Goal: Transaction & Acquisition: Purchase product/service

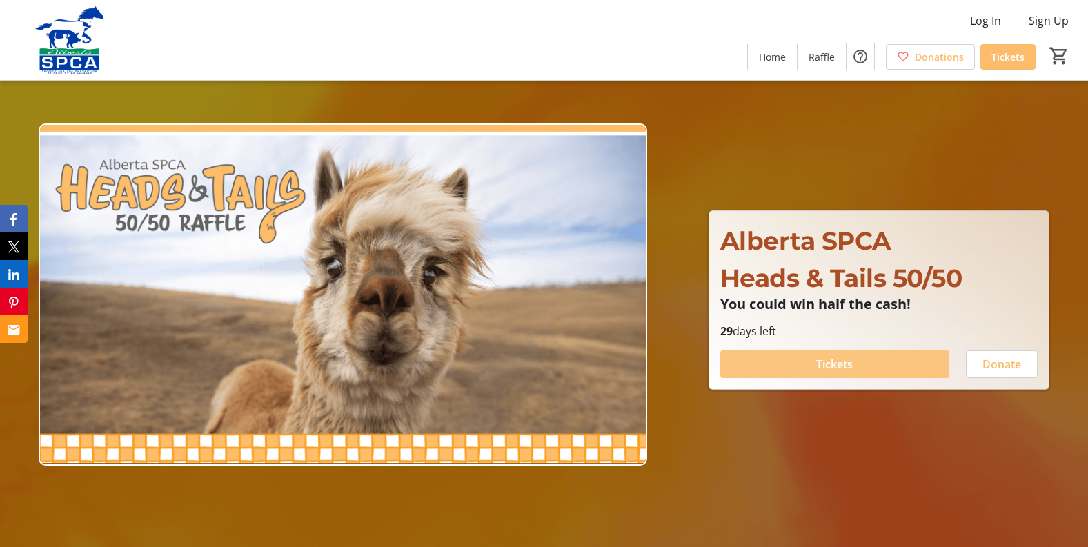
click at [850, 368] on span "Tickets" at bounding box center [834, 364] width 37 height 17
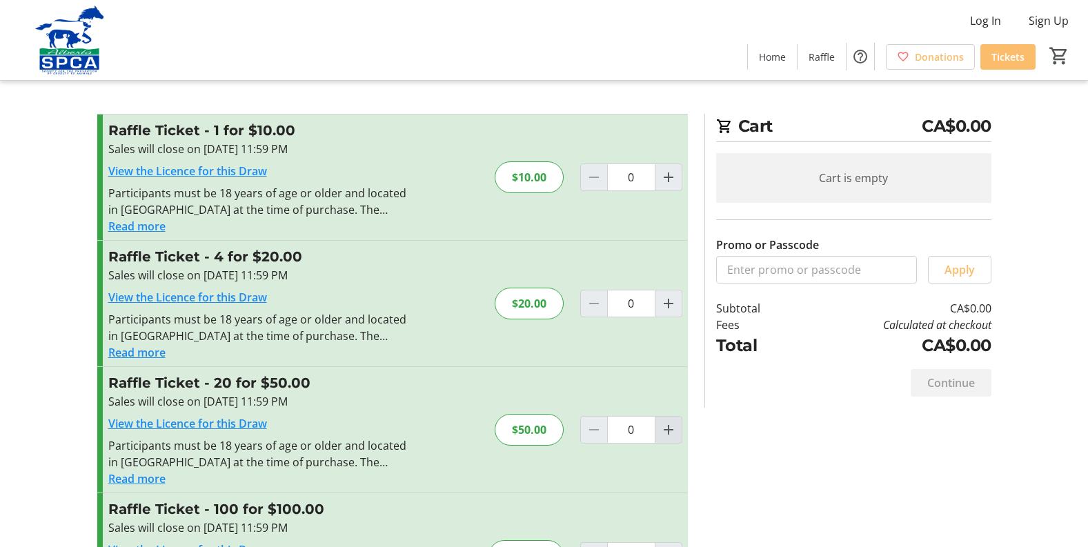
click at [665, 431] on mat-icon "Increment by one" at bounding box center [668, 430] width 17 height 17
type input "1"
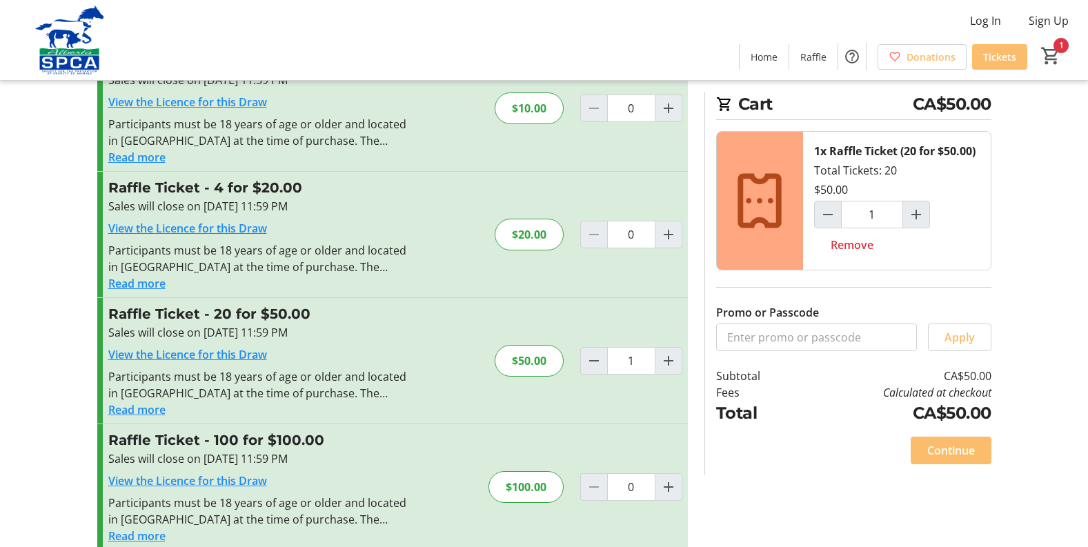
scroll to position [88, 0]
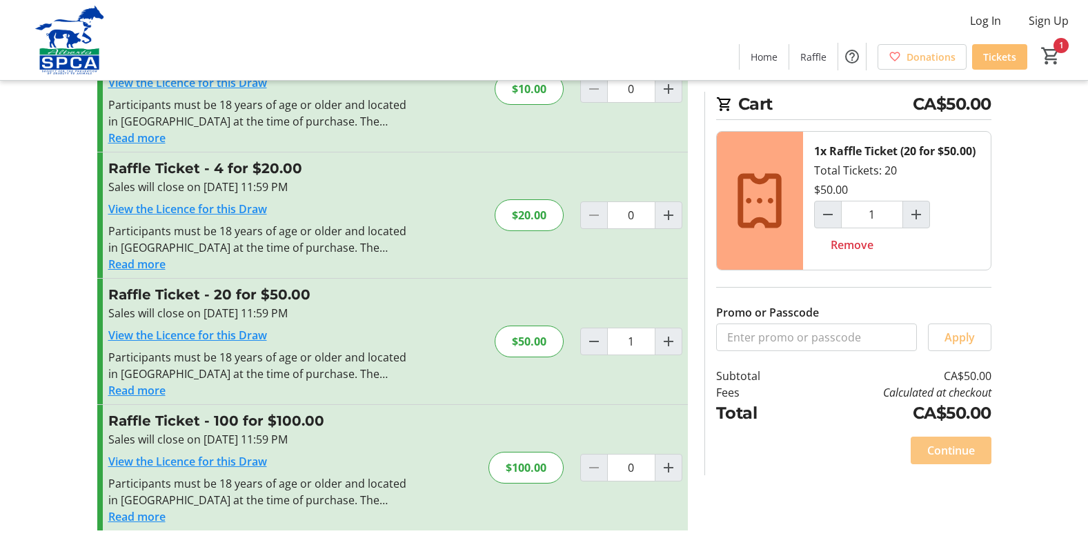
click at [974, 449] on span "Continue" at bounding box center [951, 450] width 48 height 17
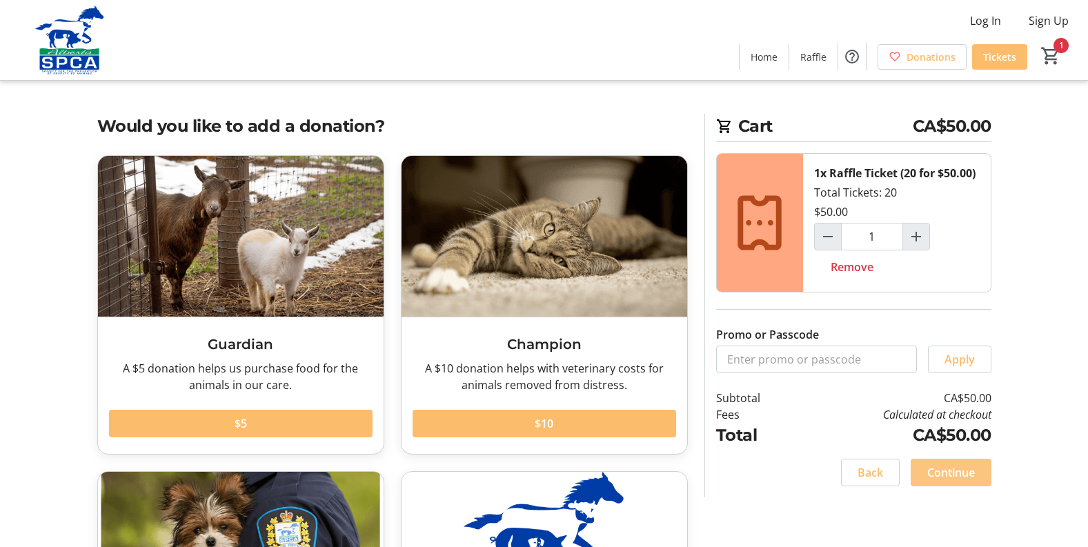
click at [929, 469] on span "Continue" at bounding box center [951, 472] width 48 height 17
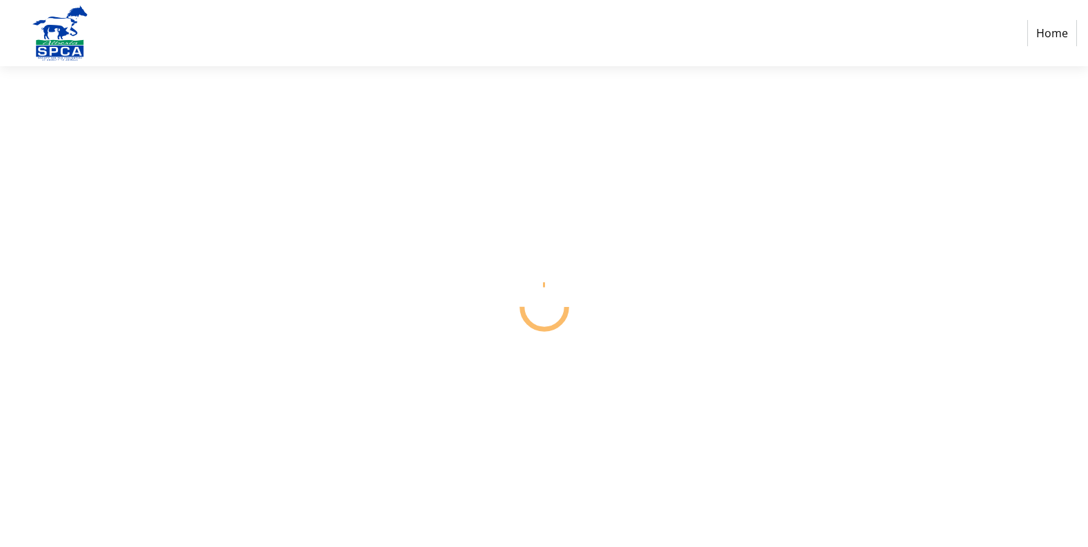
select select "CA"
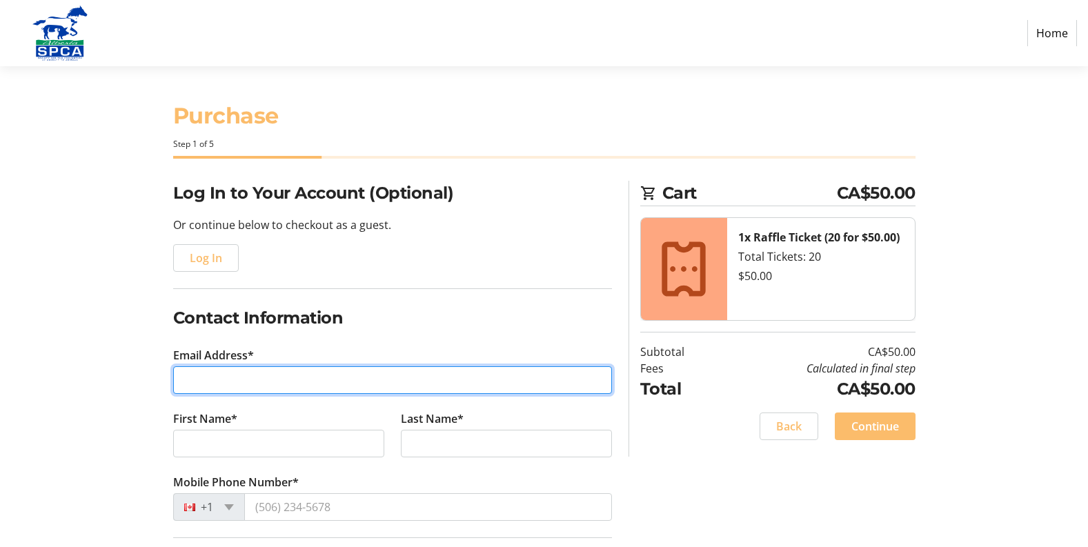
click at [226, 377] on input "Email Address*" at bounding box center [392, 380] width 439 height 28
type input "[EMAIL_ADDRESS][PERSON_NAME][DOMAIN_NAME]"
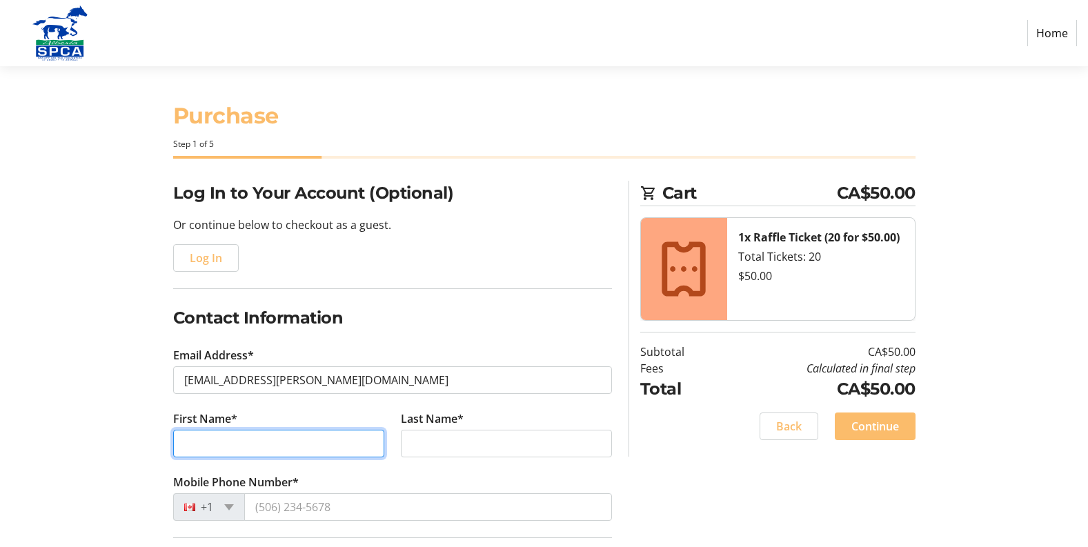
type input "[PERSON_NAME]"
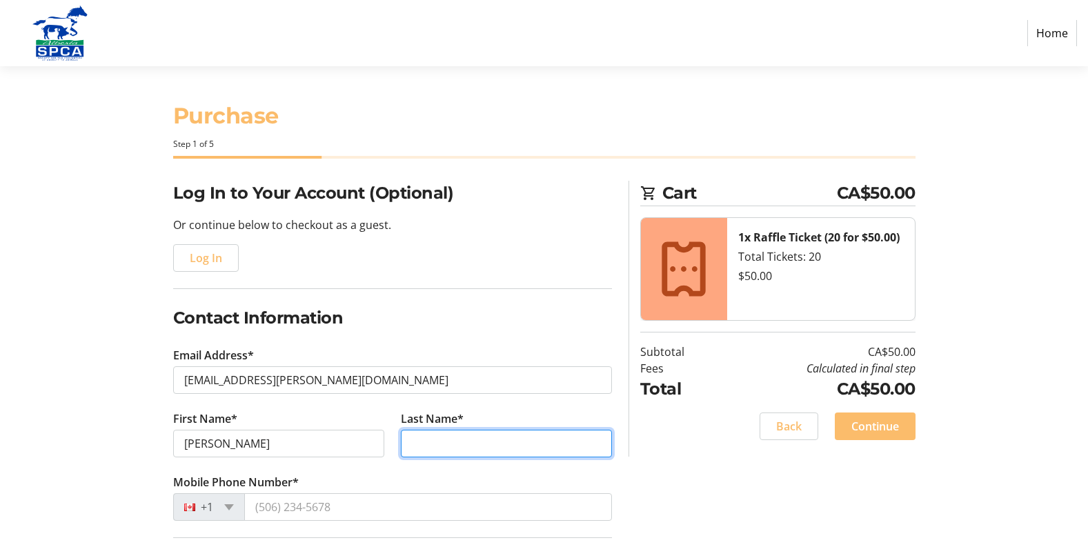
type input "[PERSON_NAME]"
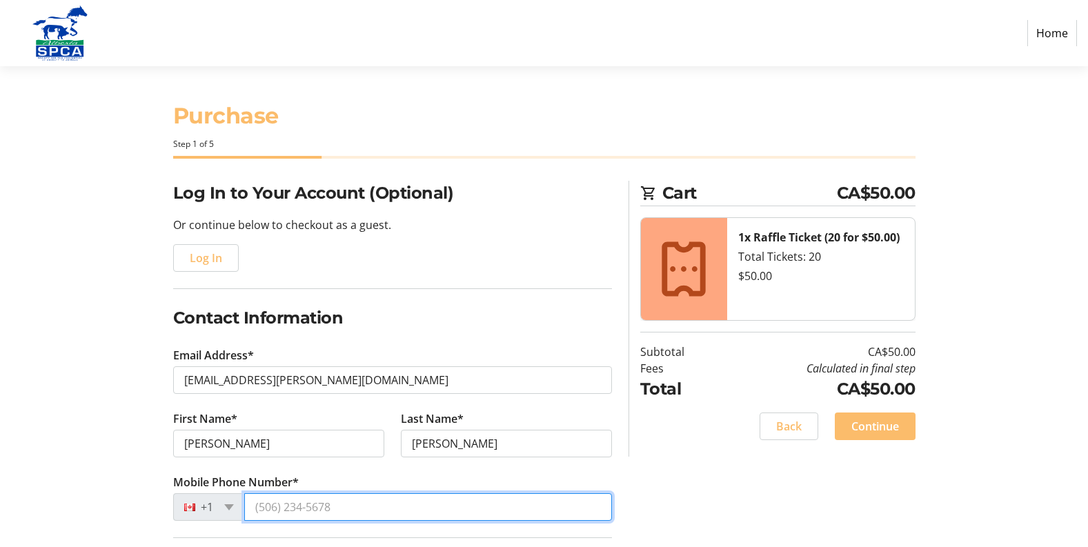
type input "[PHONE_NUMBER]"
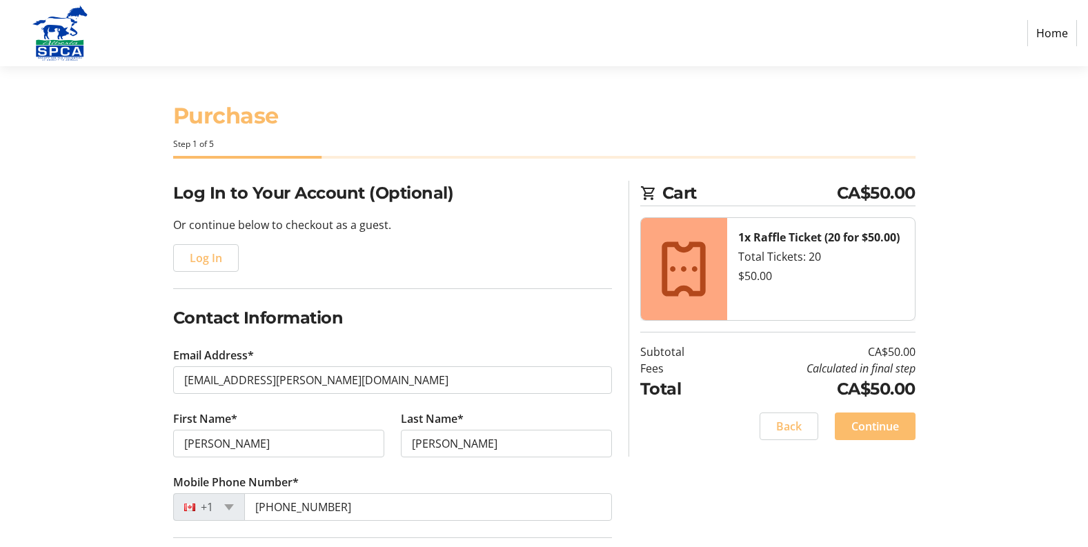
type input "[STREET_ADDRESS]"
type input "Edmonton [GEOGRAPHIC_DATA]"
type input "[GEOGRAPHIC_DATA]"
select select "AB"
type input "T6T 1L1"
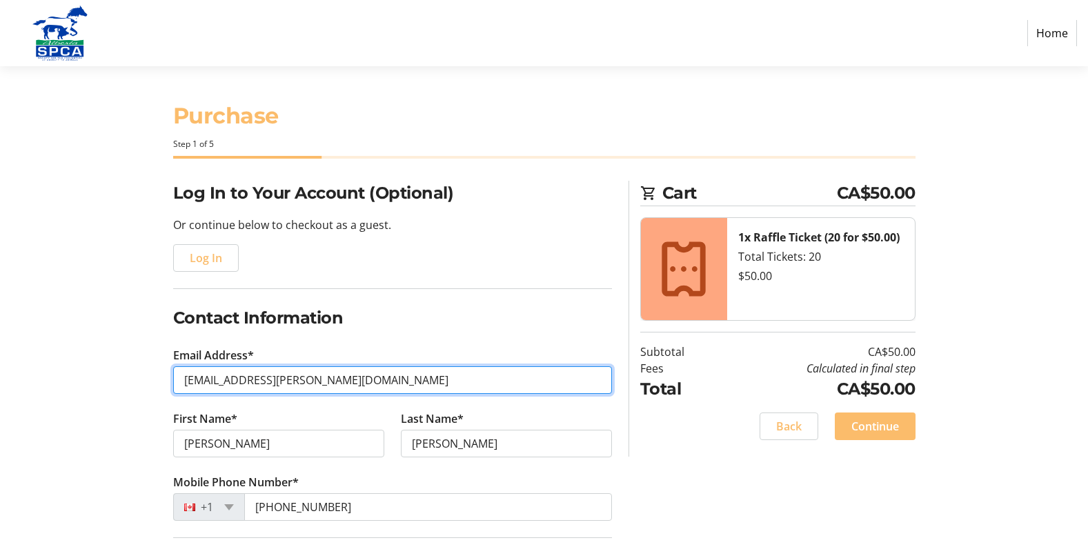
type input "[EMAIL_ADDRESS][PERSON_NAME][DOMAIN_NAME]"
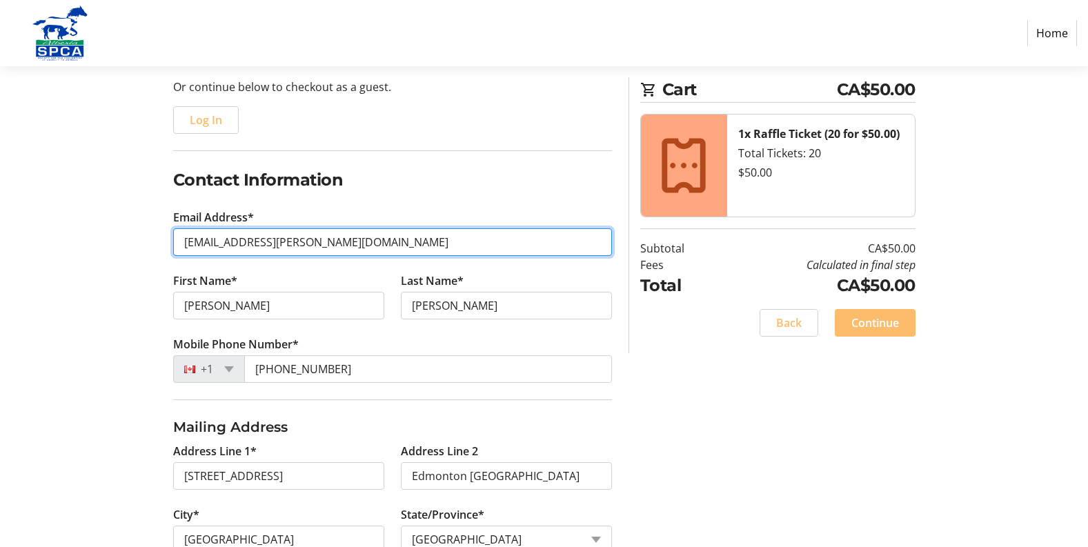
scroll to position [207, 0]
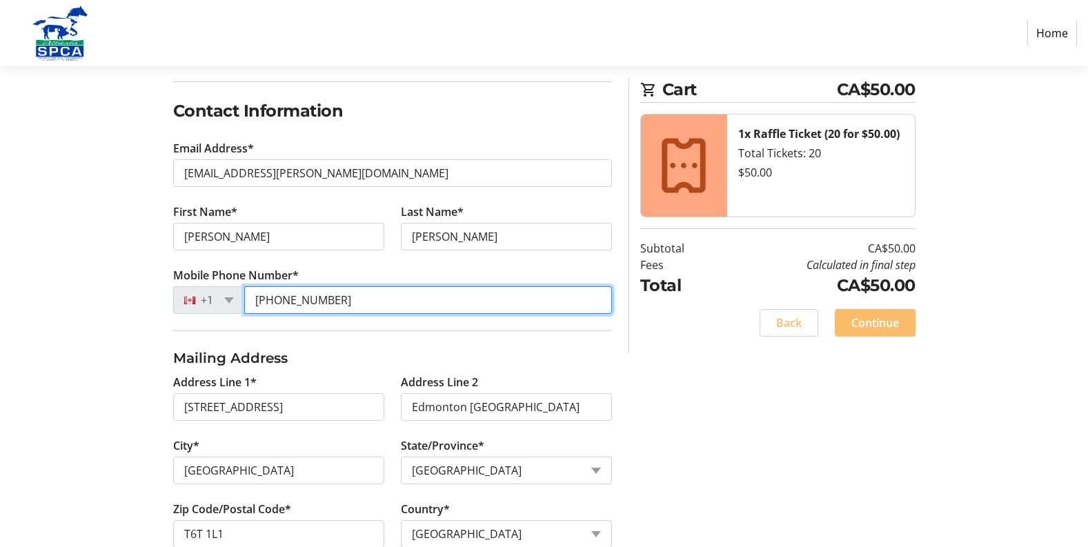
click at [341, 296] on input "[PHONE_NUMBER]" at bounding box center [428, 300] width 368 height 28
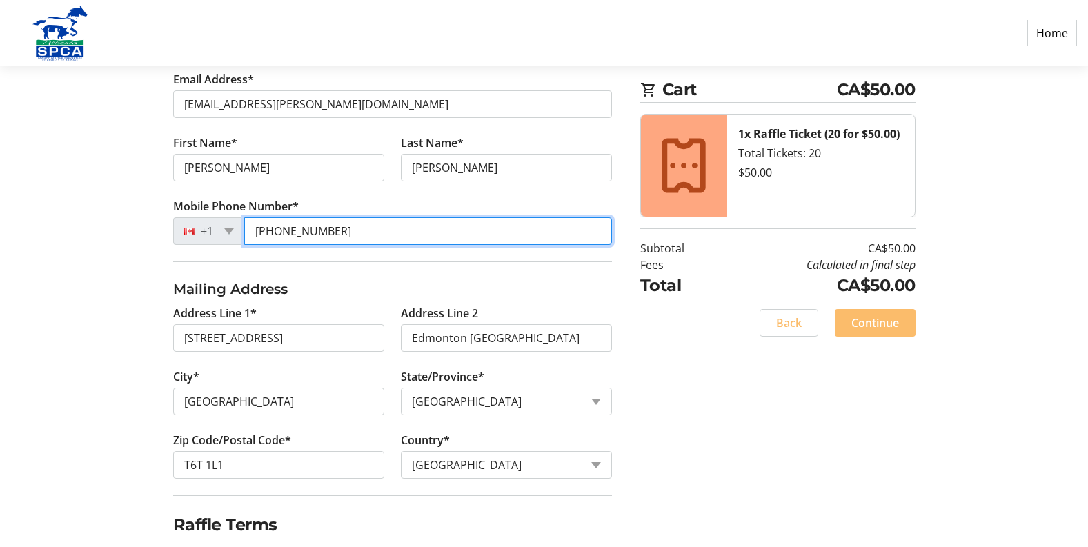
scroll to position [327, 0]
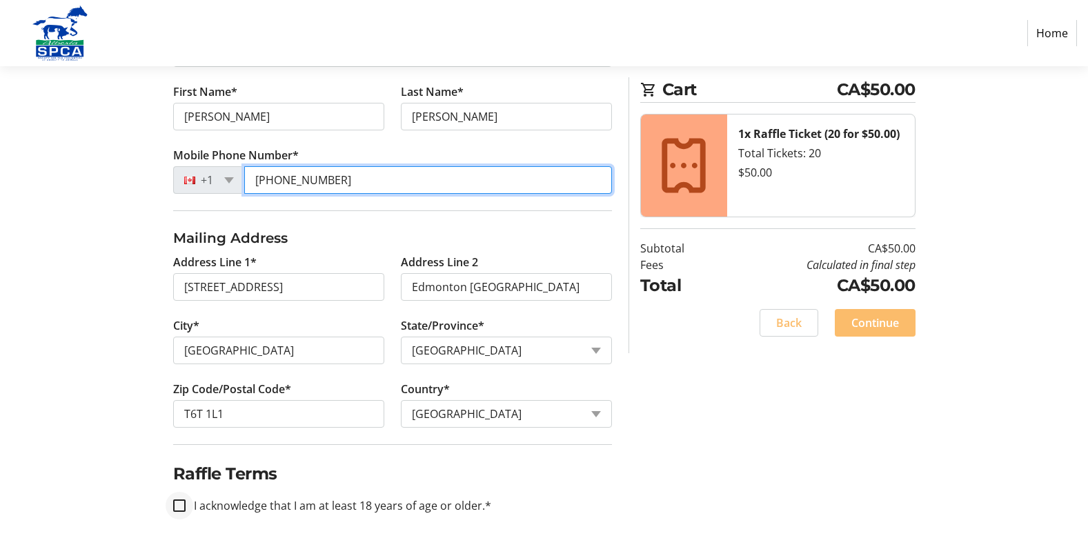
type input "[PHONE_NUMBER]"
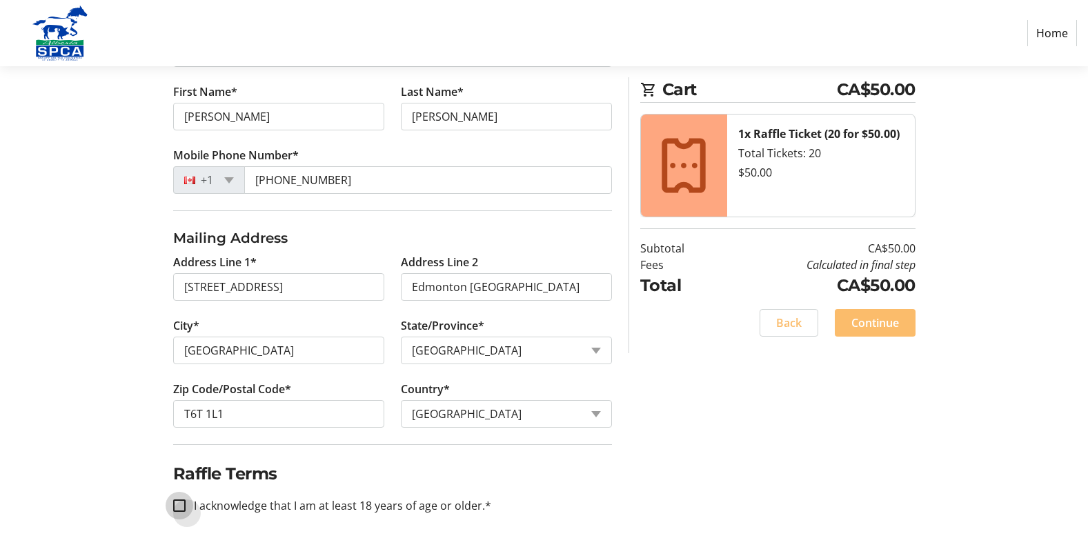
click at [184, 509] on input "I acknowledge that I am at least 18 years of age or older.*" at bounding box center [179, 506] width 12 height 12
checkbox input "true"
click at [884, 315] on span "Continue" at bounding box center [875, 323] width 48 height 17
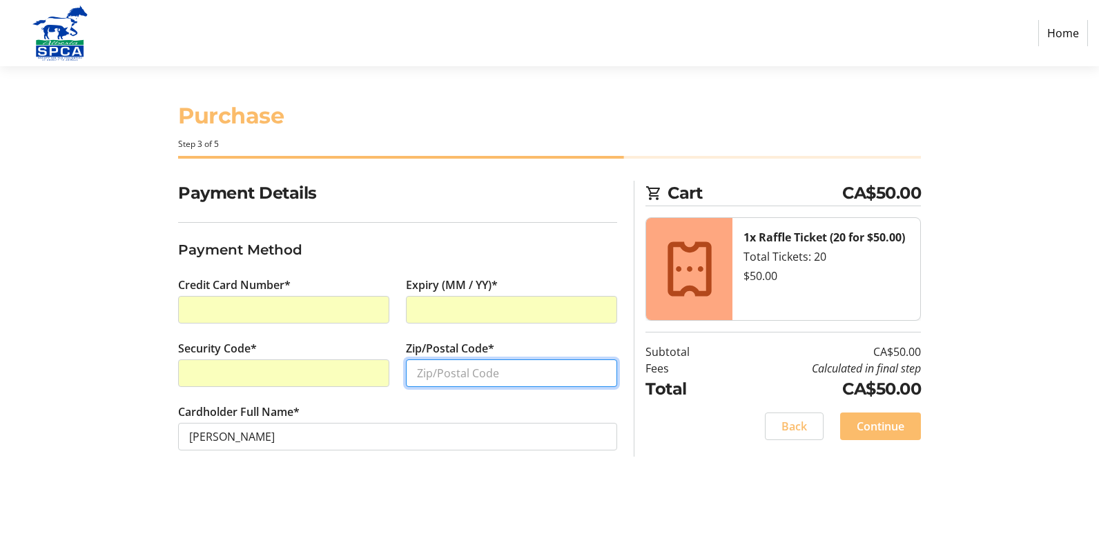
click at [423, 368] on input "Zip/Postal Code*" at bounding box center [511, 373] width 211 height 28
type input "T6T1L1"
click at [863, 420] on span "Continue" at bounding box center [880, 426] width 48 height 17
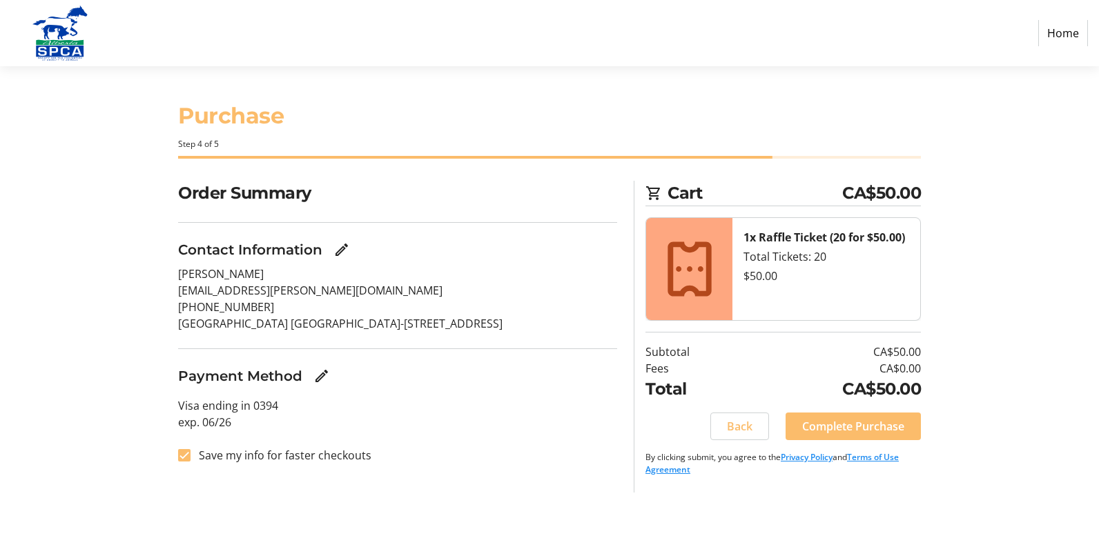
click at [275, 288] on p "[EMAIL_ADDRESS][PERSON_NAME][DOMAIN_NAME]" at bounding box center [397, 290] width 439 height 17
click at [270, 294] on p "[EMAIL_ADDRESS][PERSON_NAME][DOMAIN_NAME]" at bounding box center [397, 290] width 439 height 17
click at [337, 250] on mat-icon "Edit Contact Information" at bounding box center [341, 250] width 17 height 17
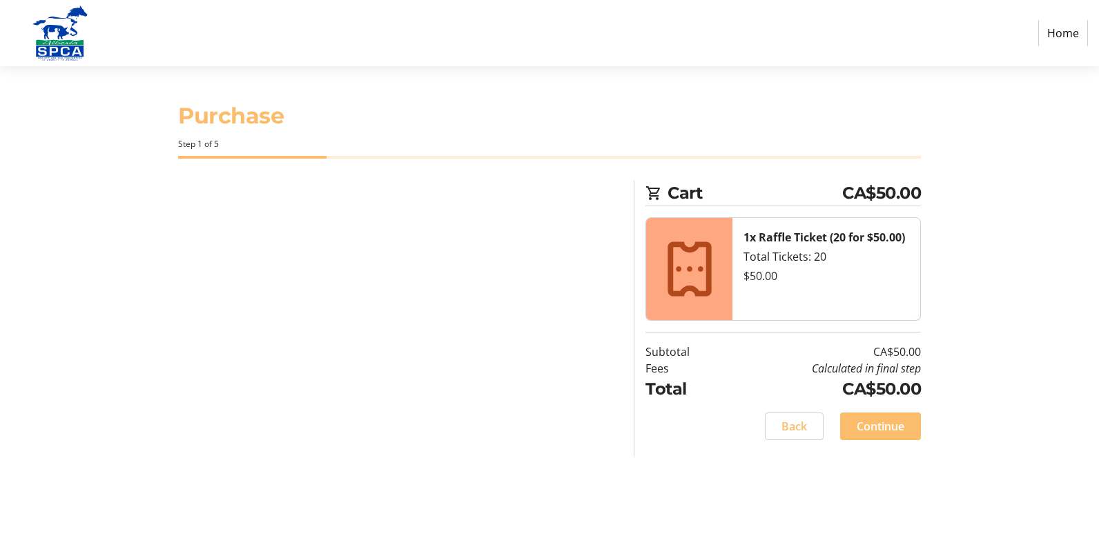
select select "AB"
select select "CA"
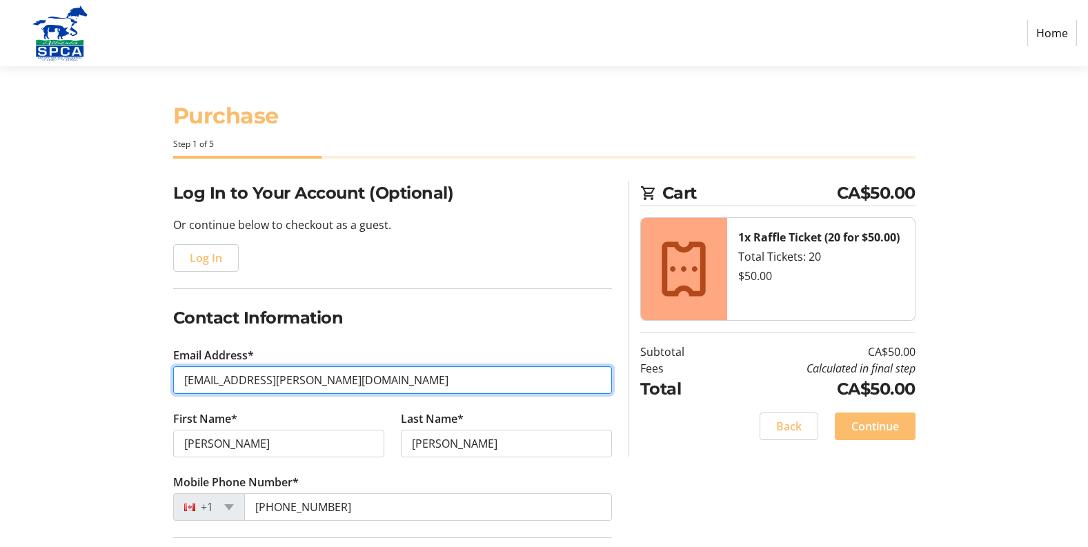
click at [301, 377] on input "[EMAIL_ADDRESS][PERSON_NAME][DOMAIN_NAME]" at bounding box center [392, 380] width 439 height 28
type input "[EMAIL_ADDRESS][PERSON_NAME][DOMAIN_NAME]"
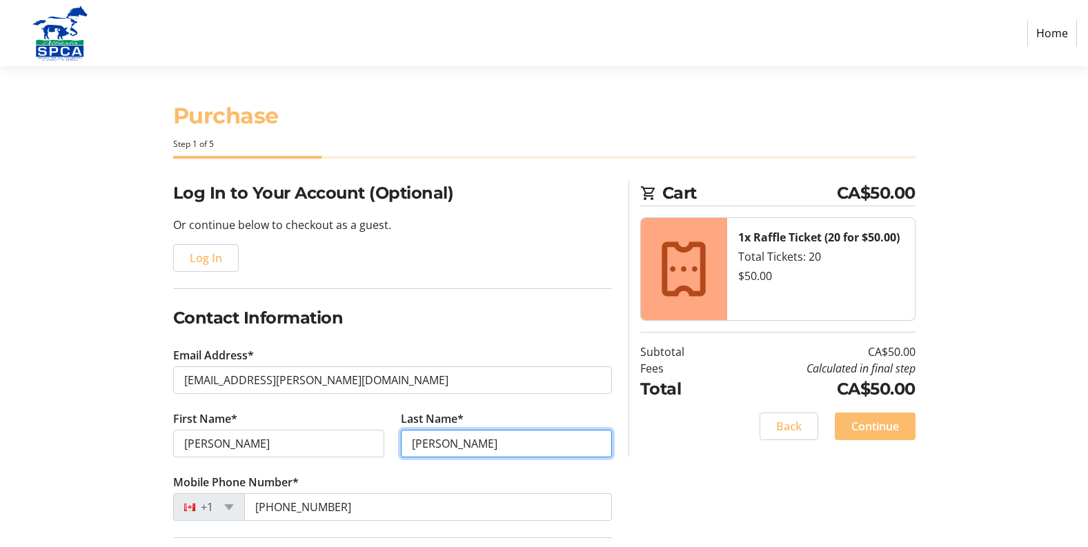
click at [475, 448] on input "[PERSON_NAME]" at bounding box center [506, 444] width 211 height 28
click at [562, 489] on tr-form-field "Mobile Phone Number* [PHONE_NUMBER]" at bounding box center [392, 505] width 439 height 63
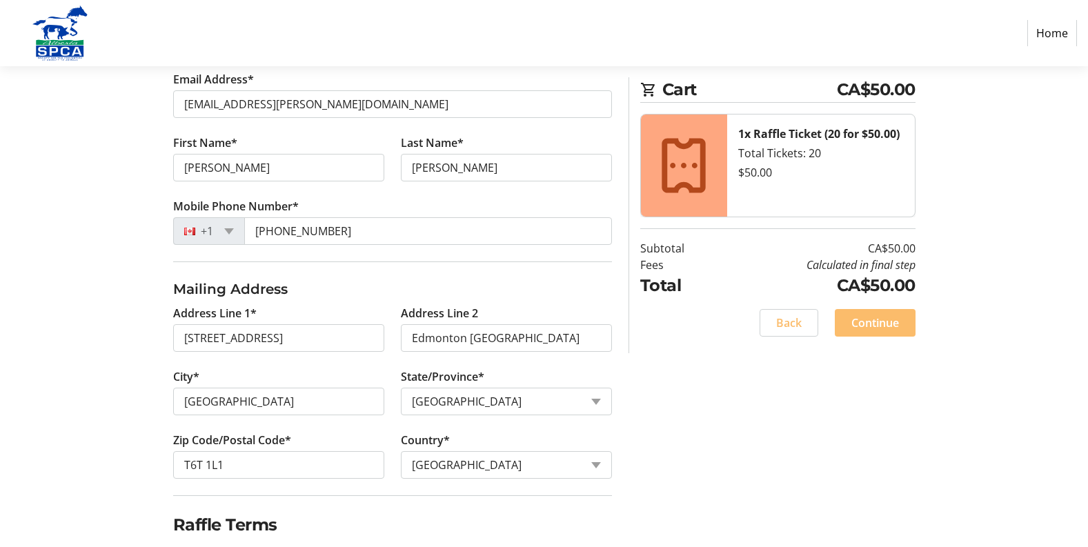
scroll to position [327, 0]
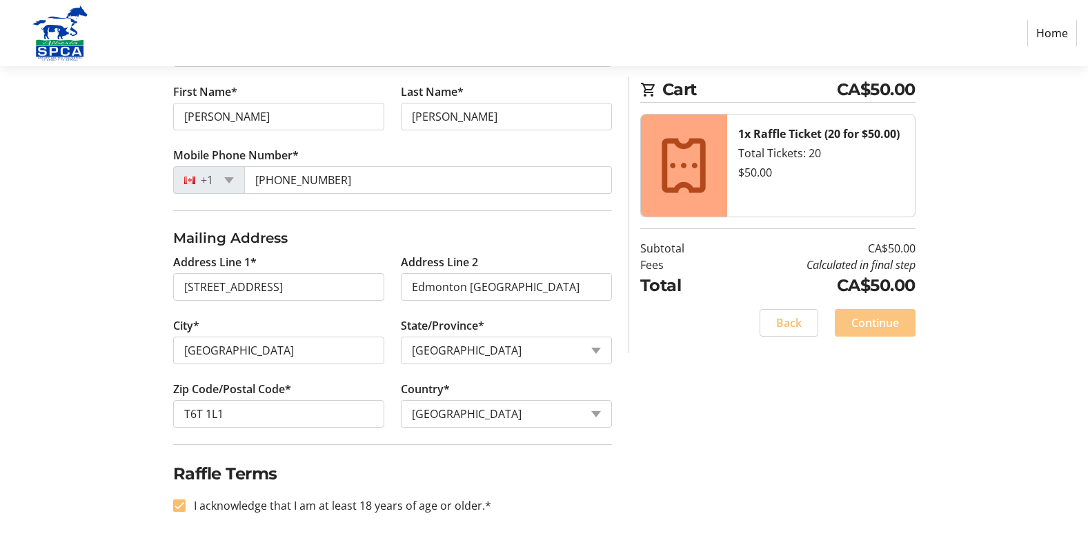
click at [883, 319] on span "Continue" at bounding box center [875, 323] width 48 height 17
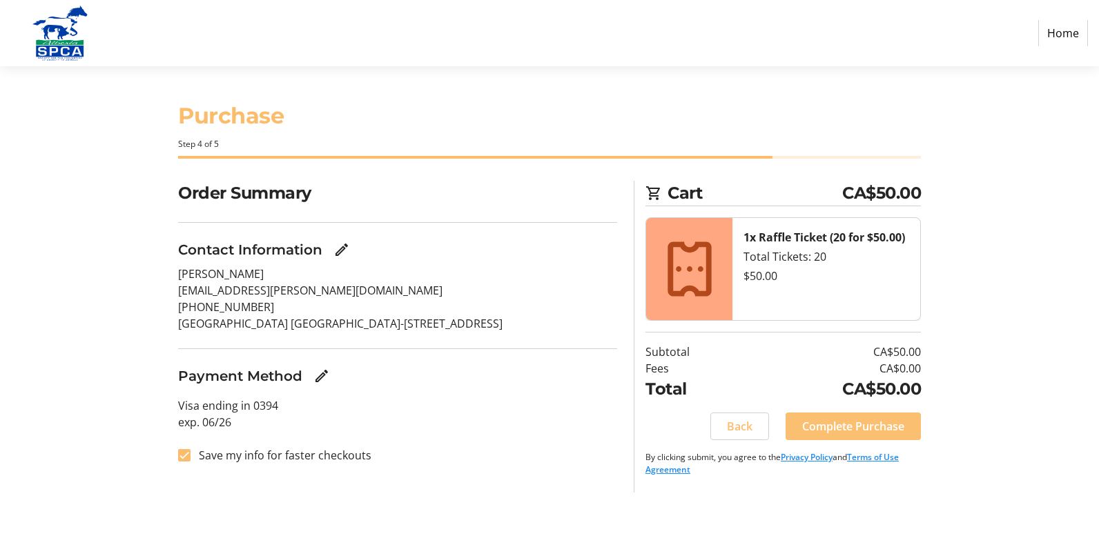
click at [853, 424] on span "Complete Purchase" at bounding box center [853, 426] width 102 height 17
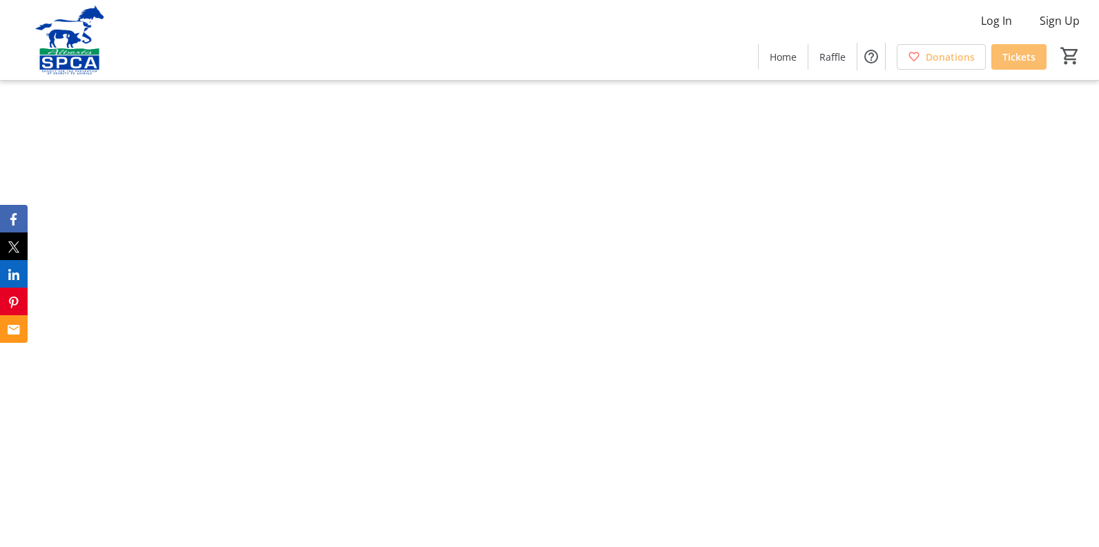
type input "1"
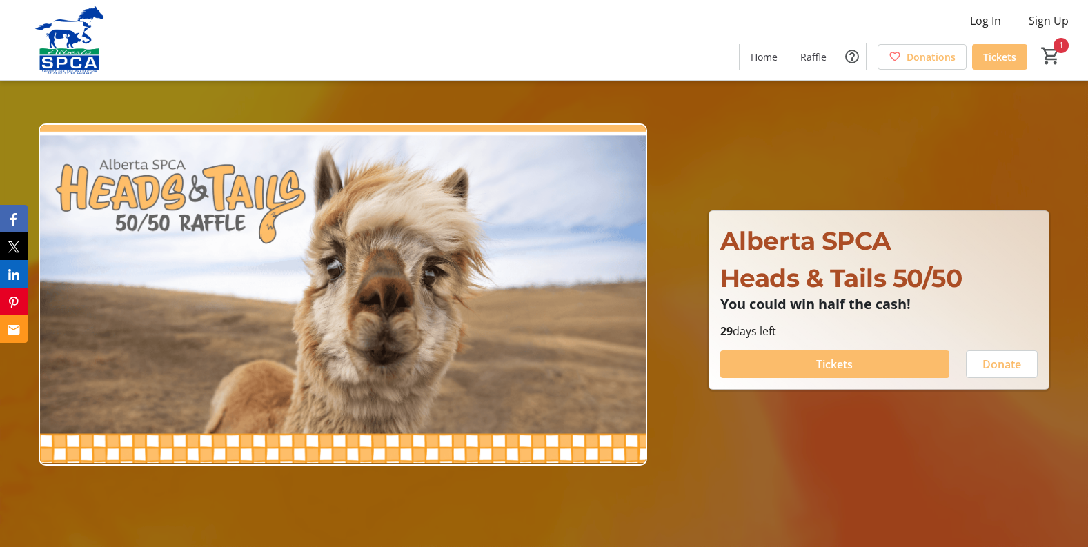
type input "0"
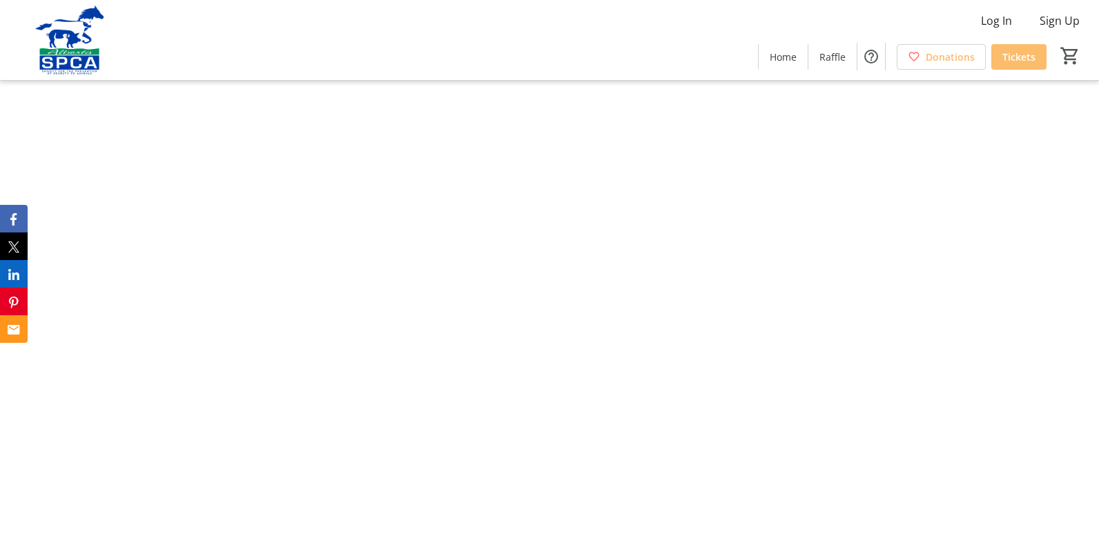
type input "1"
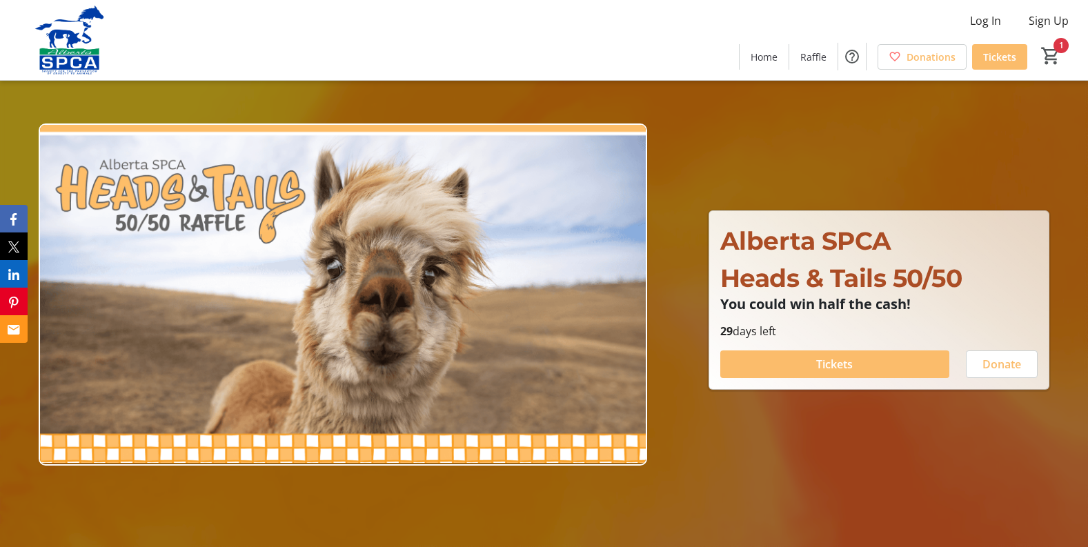
type input "0"
